Goal: Task Accomplishment & Management: Manage account settings

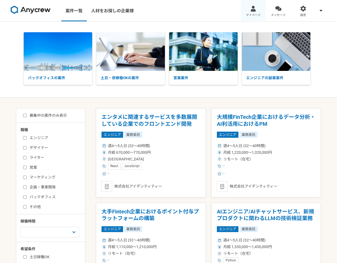
click at [256, 12] on link "マイページ" at bounding box center [253, 10] width 25 height 21
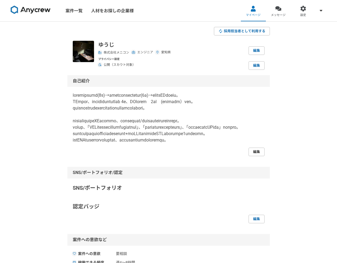
click at [258, 156] on link "編集" at bounding box center [257, 152] width 16 height 9
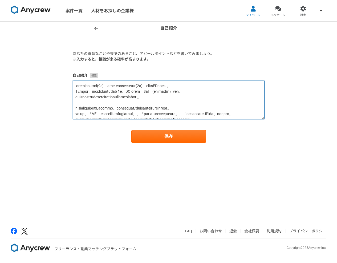
click at [196, 102] on textarea at bounding box center [169, 99] width 192 height 39
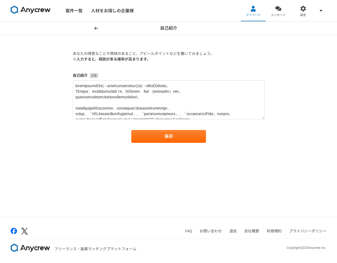
click at [177, 107] on textarea at bounding box center [169, 99] width 192 height 39
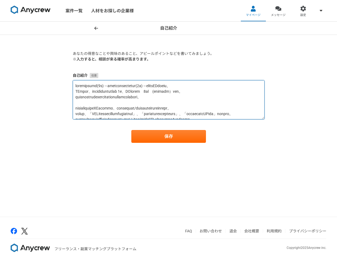
click at [180, 106] on textarea at bounding box center [169, 99] width 192 height 39
paste textarea "プロフィール メニコンR&D部門でデータ活用基盤の構築からAI実装、組織のDX推進まで一貫して担当しています。技術的な課題解決だけでなく、実際に現場で使われる…"
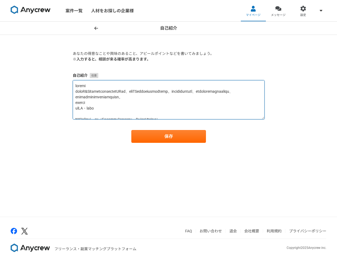
scroll to position [185, 0]
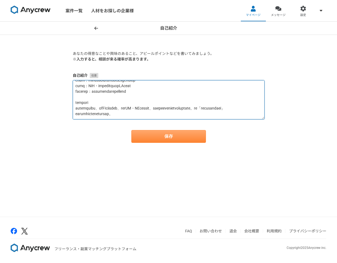
type textarea "プロフィール メニコンR&D部門でデータ活用基盤の構築からAI実装、組織のDX推進まで一貫して担当しています。技術的な課題解決だけでなく、実際に現場で使われる…"
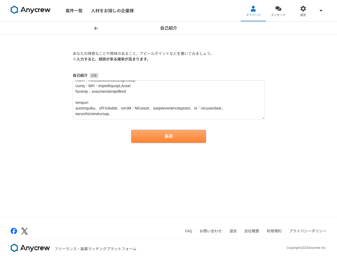
click at [180, 134] on button "保存" at bounding box center [168, 136] width 75 height 13
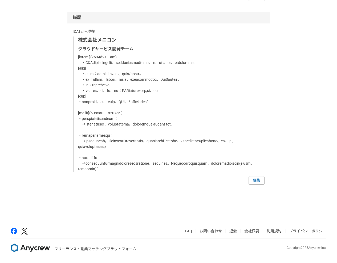
scroll to position [548, 0]
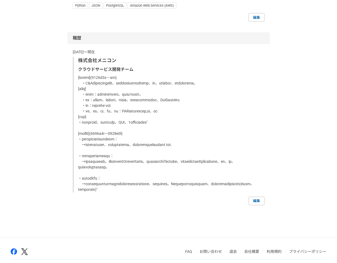
scroll to position [540, 0]
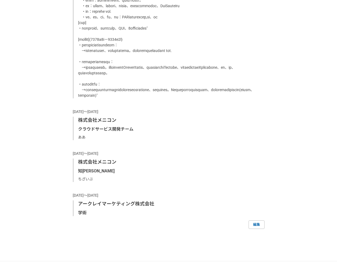
scroll to position [693, 0]
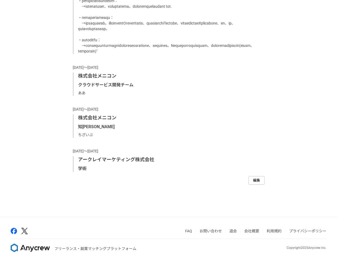
click at [258, 181] on link "編集" at bounding box center [257, 180] width 16 height 9
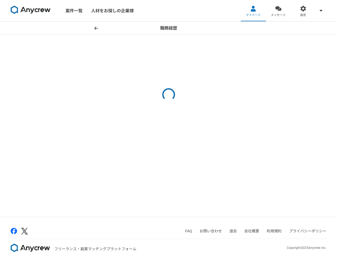
select select "2023"
select select "2021"
select select "2023"
select select "2019"
select select "2021"
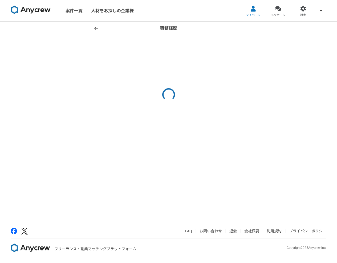
select select "2015"
select select "2019"
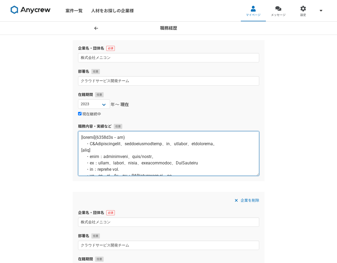
click at [143, 152] on textarea at bounding box center [168, 153] width 181 height 45
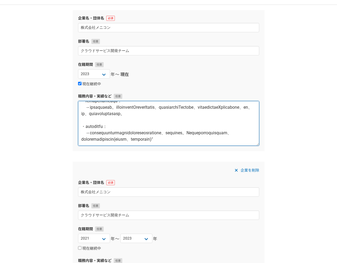
scroll to position [34, 0]
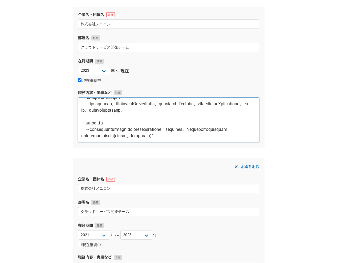
drag, startPoint x: 82, startPoint y: 138, endPoint x: 218, endPoint y: 168, distance: 139.2
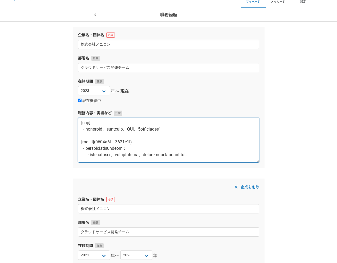
scroll to position [53, 0]
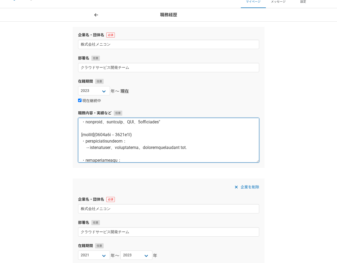
click at [90, 135] on textarea at bounding box center [168, 140] width 181 height 45
drag, startPoint x: 83, startPoint y: 148, endPoint x: 95, endPoint y: 154, distance: 12.6
click at [95, 154] on textarea at bounding box center [168, 140] width 181 height 45
click at [82, 149] on textarea at bounding box center [168, 140] width 181 height 45
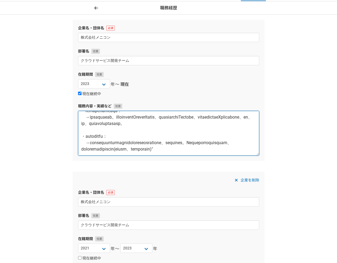
scroll to position [29, 0]
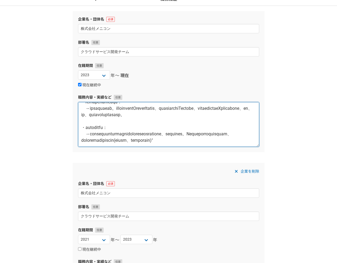
drag, startPoint x: 82, startPoint y: 148, endPoint x: 192, endPoint y: 181, distance: 114.5
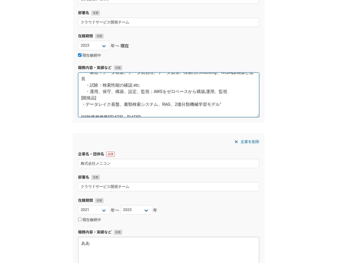
scroll to position [66, 0]
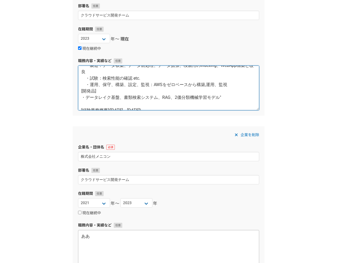
type textarea "[経験業務概要](2023年4月－現職) ・R&D部門のデータ活用推進のため、データレイク基盤構想の提案と構築、運用、関連アプリ開発、および活用推進を担当。 …"
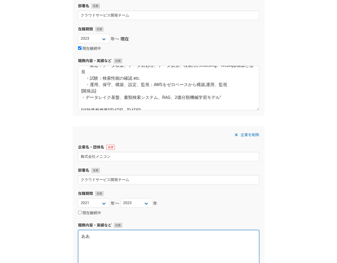
drag, startPoint x: 116, startPoint y: 239, endPoint x: 67, endPoint y: 241, distance: 48.5
drag, startPoint x: 97, startPoint y: 239, endPoint x: 74, endPoint y: 232, distance: 24.2
click at [74, 232] on div "企業を削除 企業名・団体名 株式会社メニコン 部署名 クラウドサービス開発チーム 在籍期間 2025 2024 2023 2022 2021 2020 201…" at bounding box center [169, 203] width 192 height 154
paste textarea "プロジェクトマネージャーアシスタント： →チームの運営に係る経理、総務的な事務作業の補助。部下となる派遣社員の選定や受け入れ etc. ・テストサポートチーム…"
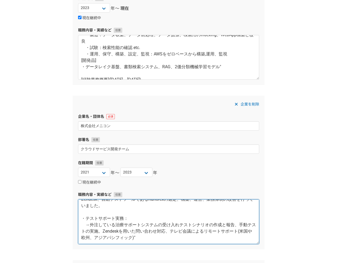
scroll to position [89, 0]
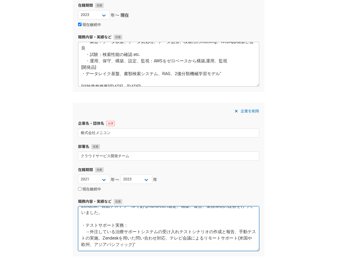
type textarea "・プロジェクトマネージャーアシスタント： →チームの運営に係る経理、総務的な事務作業の補助。部下となる派遣社員の選定や受け入れ etc. ・テストサポートチー…"
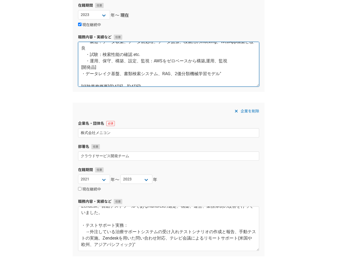
drag, startPoint x: 168, startPoint y: 73, endPoint x: 168, endPoint y: 84, distance: 11.5
click at [168, 84] on textarea "[経験業務概要](2023年4月－現職) ・R&D部門のデータ活用推進のため、データレイク基盤構想の提案と構築、運用、関連アプリ開発、および活用推進を担当。 …" at bounding box center [168, 64] width 181 height 45
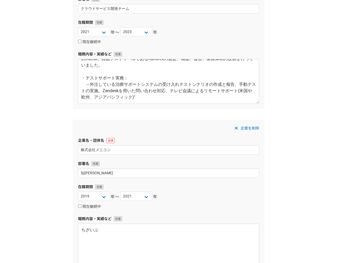
scroll to position [305, 0]
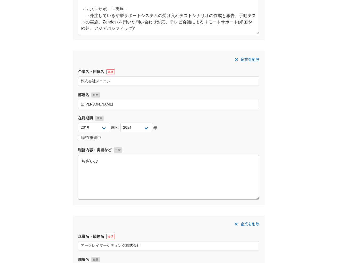
type textarea "[経験業務概要](2023年4月－現職) ・R&D部門のデータ活用推進のため、データレイク基盤構想の提案と構築、運用、関連アプリ開発、および活用推進を担当。 …"
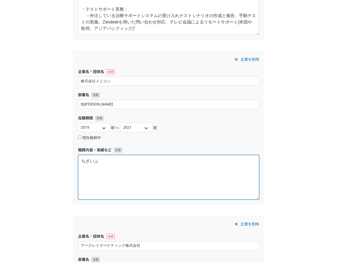
click at [116, 161] on textarea "ちざいぶ" at bounding box center [168, 177] width 181 height 45
paste textarea "自社特許ポートフォリオ管理 • 国内外特許出願の出願準備から登録までを一貫して担当 • 発明者へのヒアリング実施、特許性の評価、請求項の考案、明細書作成支援、…"
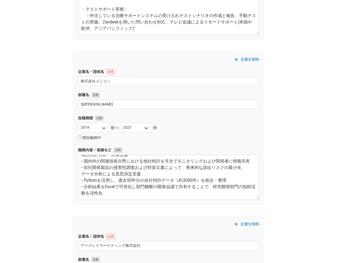
scroll to position [438, 0]
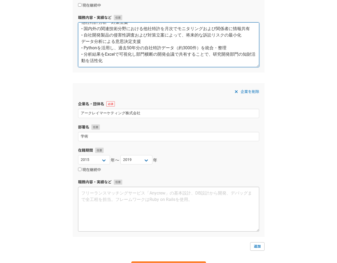
type textarea "自社特許ポートフォリオ管理 • 国内外特許出願の出願準備から登録までを一貫して担当 • 発明者へのヒアリング実施、特許性の評価、請求項の考案、明細書作成支援、…"
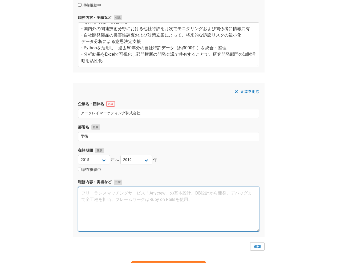
click at [166, 203] on textarea at bounding box center [168, 209] width 181 height 45
paste textarea "顧客サポート＆課題解決 • クレーム内容の要因分析 ◦ 機器、試薬、環境、ユーザーと分解し原因にトラブルシュート • 顧客からの技術的問い合わせへの回答 • …"
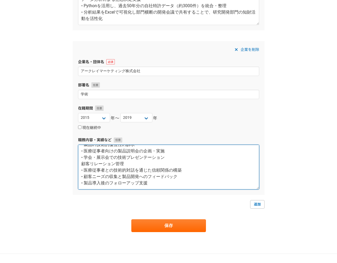
scroll to position [487, 0]
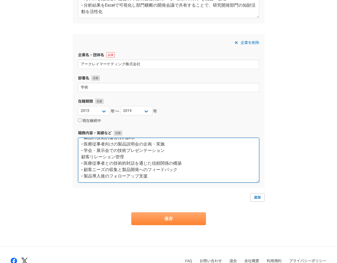
type textarea "顧客サポート＆課題解決 • クレーム内容の要因分析 ◦ 機器、試薬、環境、ユーザーと分解し原因にトラブルシュート • 顧客からの技術的問い合わせへの回答 • …"
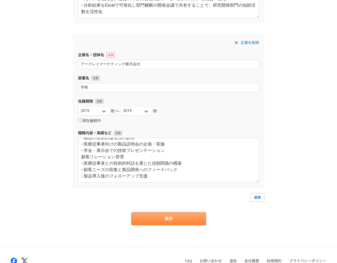
click at [188, 216] on button "保存" at bounding box center [168, 218] width 75 height 13
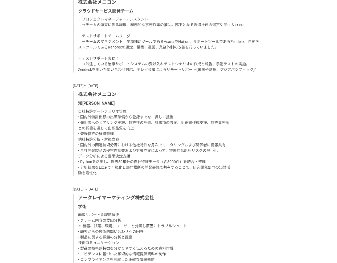
scroll to position [835, 0]
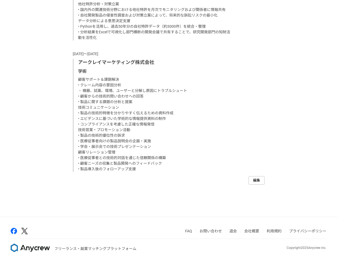
click at [263, 183] on link "編集" at bounding box center [257, 180] width 16 height 9
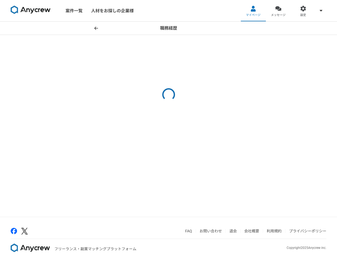
select select "2023"
select select "2021"
select select "2023"
select select "2019"
select select "2021"
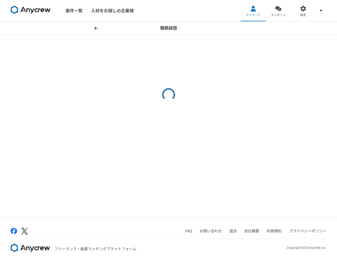
select select "2015"
select select "2019"
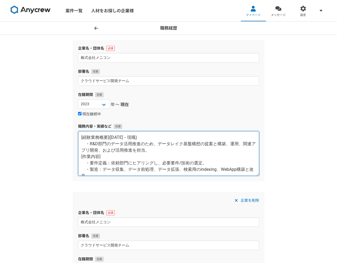
click at [150, 149] on textarea "[経験業務概要](2023年4月－現職) ・R&D部門のデータ活用推進のため、データレイク基盤構想の提案と構築、運用、関連アプリ開発、および活用推進を担当。 …" at bounding box center [168, 153] width 181 height 45
paste textarea "業務内容 1. データレイク基盤の構築と運用 インフラ構築・運用 • R&D部門初となるデータレイク基盤を0から構築し、部門横断のデータ活用の土台を形成 • …"
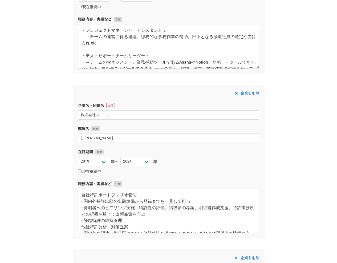
scroll to position [517, 0]
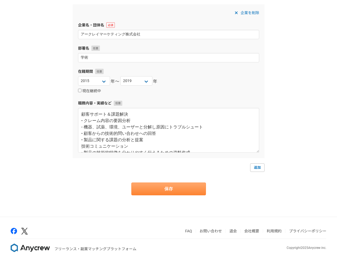
type textarea "業務内容 1. データレイク基盤の構築と運用 インフラ構築・運用 • R&D部門初となるデータレイク基盤を0から構築し、部門横断のデータ活用の土台を形成 • …"
click at [194, 184] on button "保存" at bounding box center [168, 189] width 75 height 13
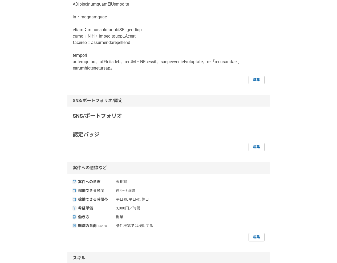
scroll to position [328, 0]
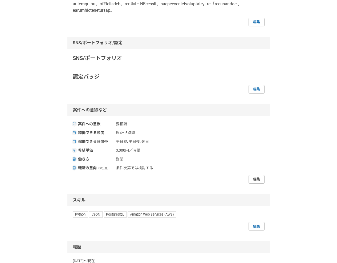
click at [253, 184] on link "編集" at bounding box center [257, 179] width 16 height 9
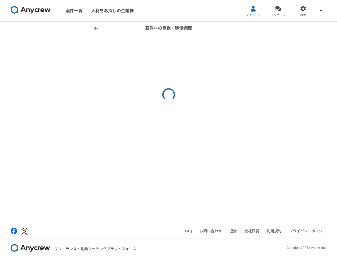
select select "sidejob"
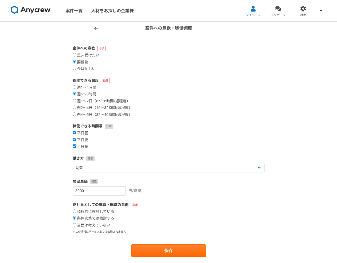
scroll to position [10, 0]
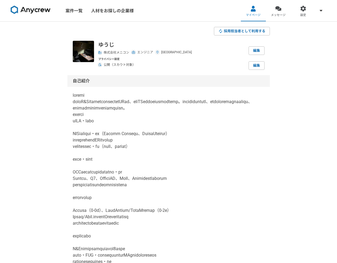
select select "2023"
select select "2021"
select select "2023"
select select "2019"
select select "2021"
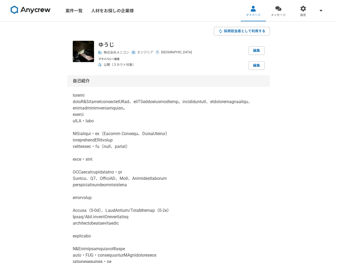
select select "2015"
select select "2019"
click at [37, 10] on img at bounding box center [31, 10] width 40 height 9
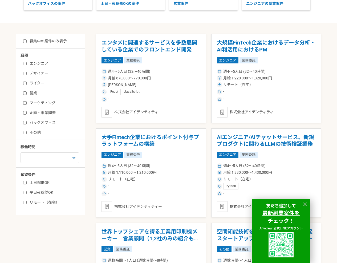
scroll to position [81, 0]
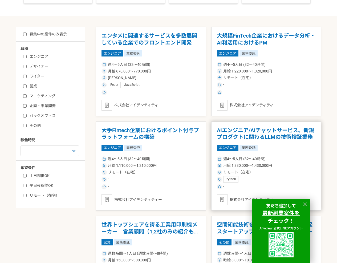
click at [269, 133] on h1 "AIエンジニア/AIチャットサービス、新規プロダクトに関わるLLMの技術検証業務" at bounding box center [266, 134] width 99 height 14
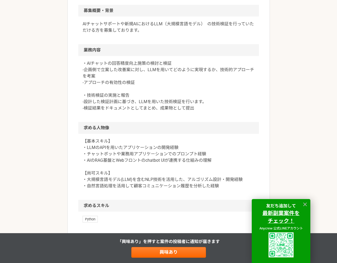
scroll to position [167, 0]
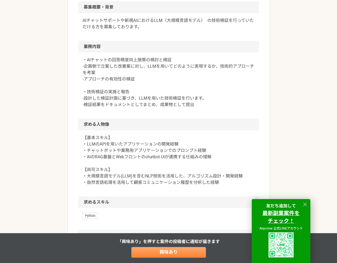
click at [166, 252] on link "興味あり" at bounding box center [168, 252] width 75 height 11
